Goal: Information Seeking & Learning: Understand process/instructions

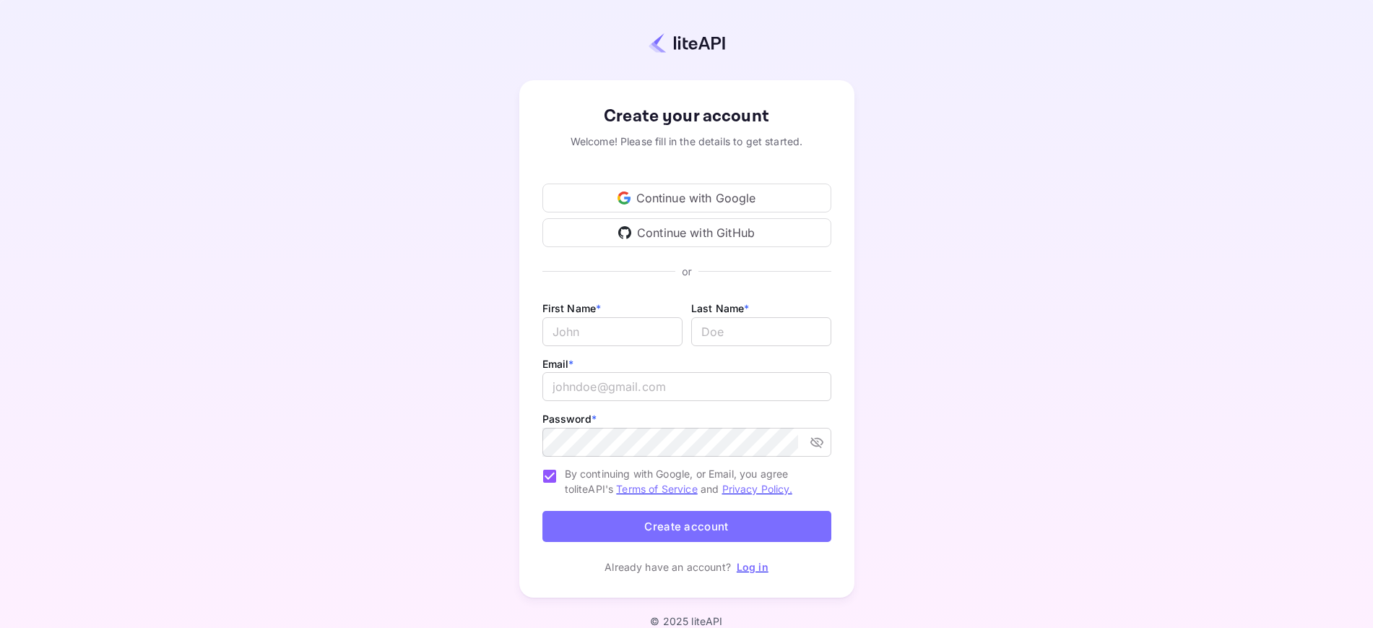
click at [714, 194] on div "Continue with Google" at bounding box center [686, 197] width 289 height 29
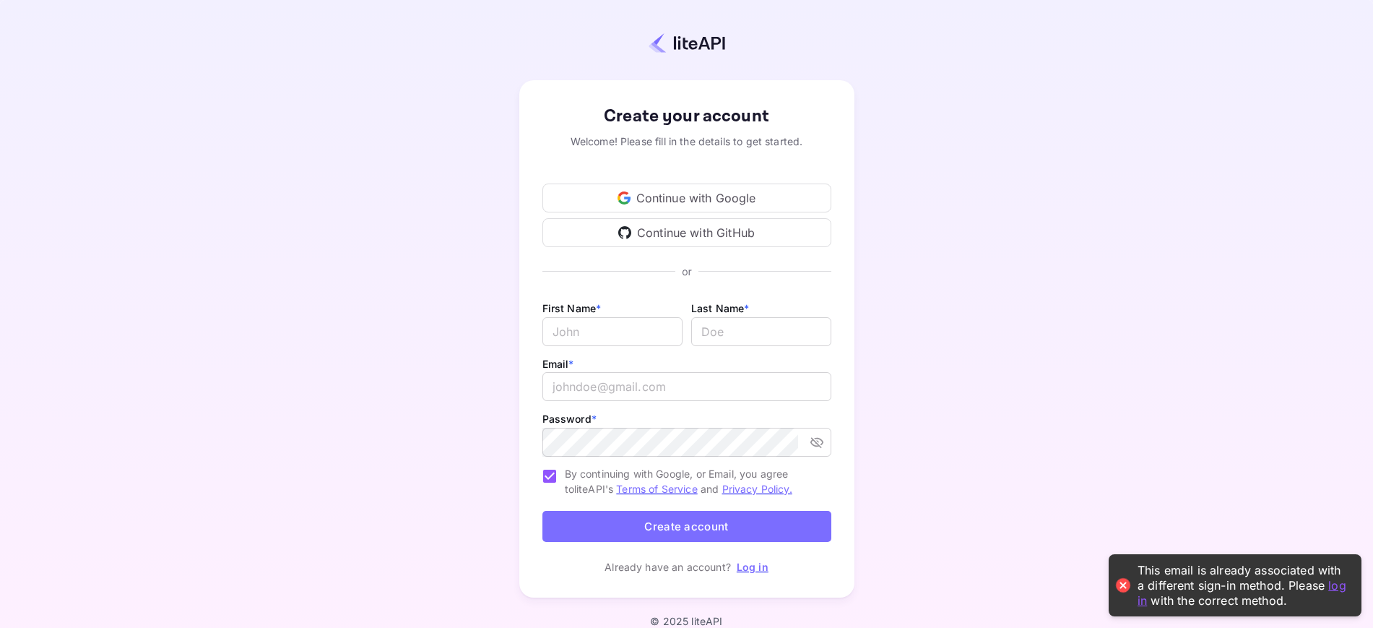
click at [714, 198] on div "Continue with Google" at bounding box center [686, 197] width 289 height 29
click at [1338, 589] on link "log in" at bounding box center [1241, 592] width 209 height 30
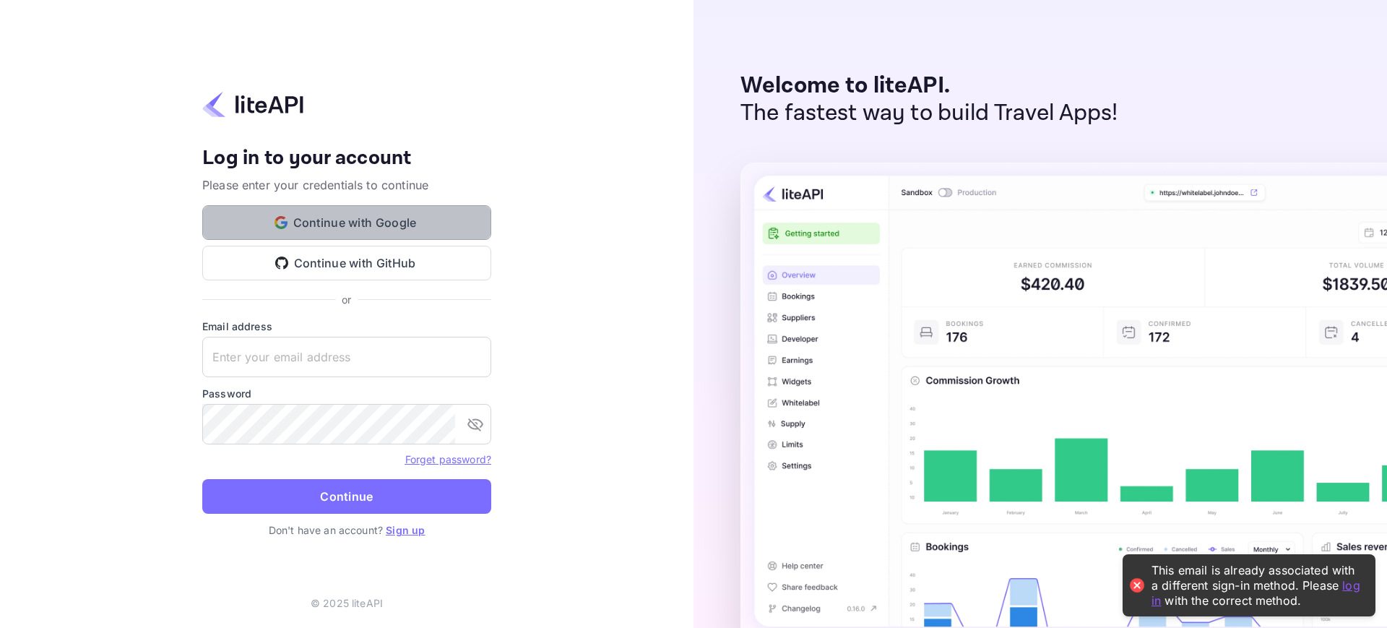
click at [416, 225] on button "Continue with Google" at bounding box center [346, 222] width 289 height 35
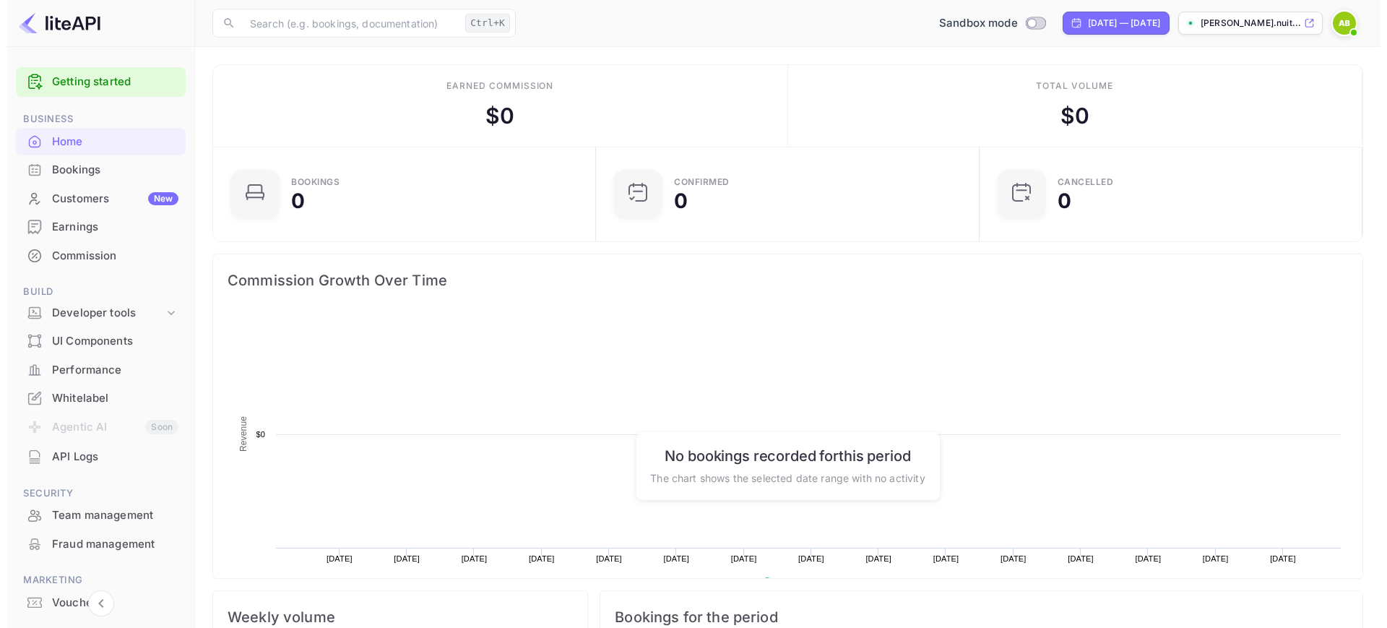
scroll to position [221, 361]
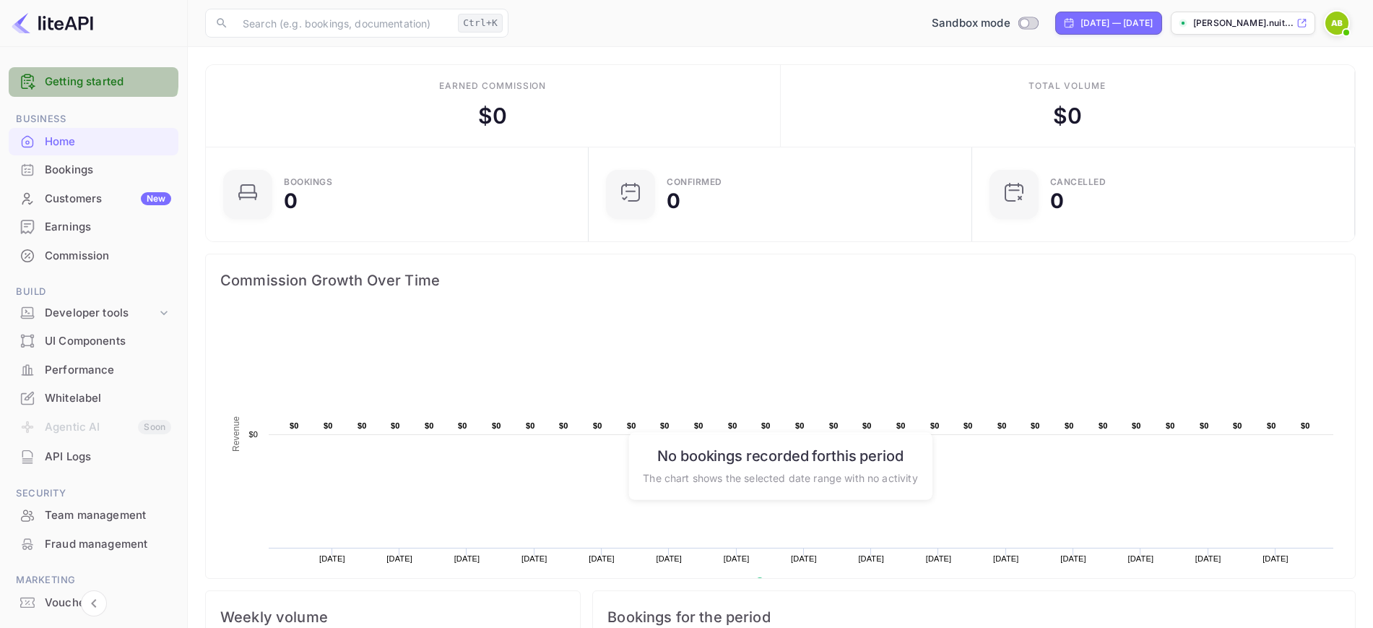
click at [87, 75] on link "Getting started" at bounding box center [108, 82] width 126 height 17
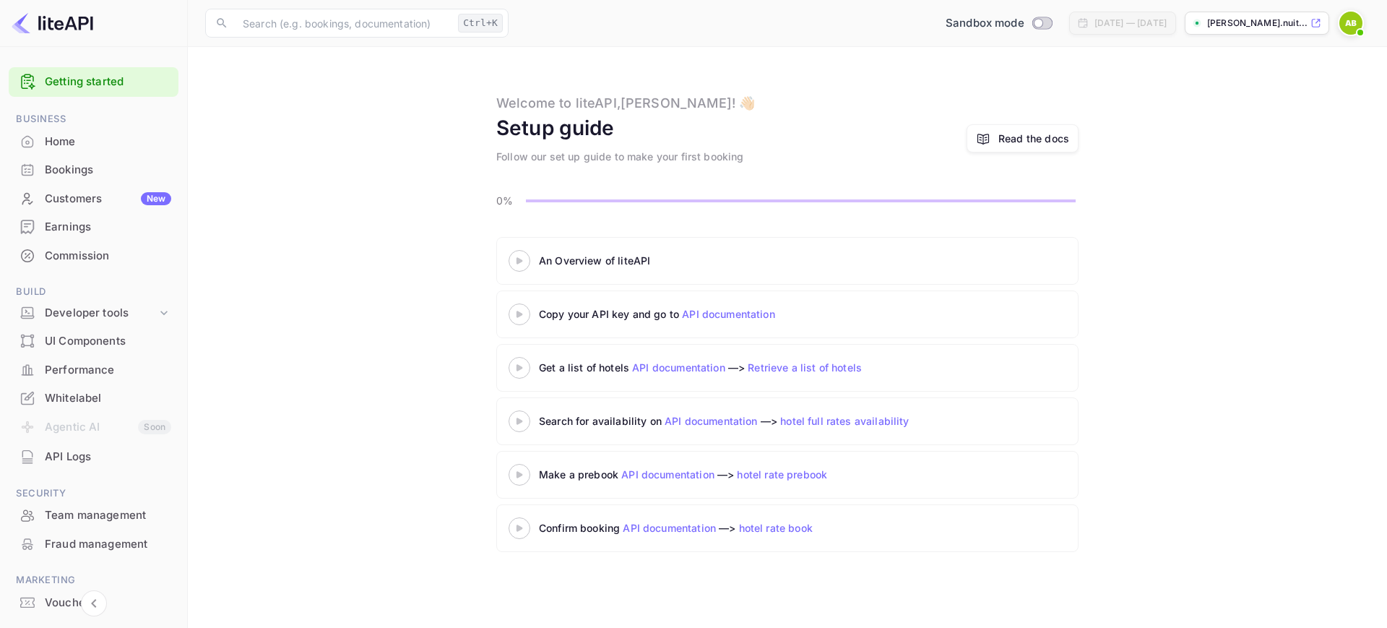
click at [521, 264] on icon at bounding box center [519, 260] width 51 height 7
